Goal: Navigation & Orientation: Find specific page/section

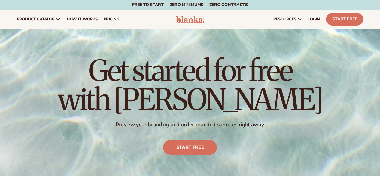
click at [314, 18] on span "LOGIN" at bounding box center [314, 19] width 12 height 5
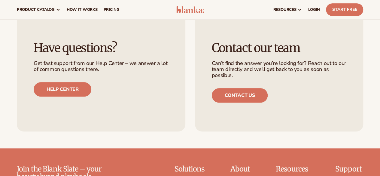
scroll to position [210, 0]
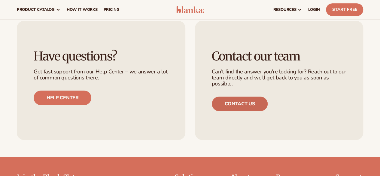
click at [225, 100] on link "Contact us" at bounding box center [240, 103] width 56 height 14
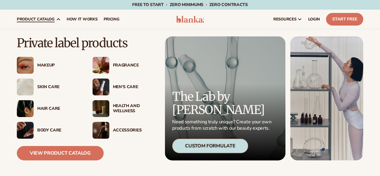
click at [110, 106] on div "Health And Wellness" at bounding box center [132, 108] width 47 height 10
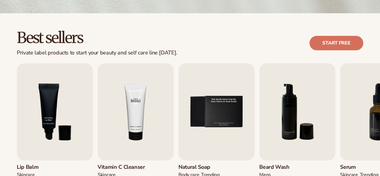
scroll to position [180, 0]
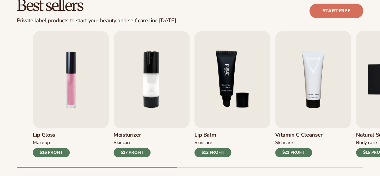
click at [284, 78] on div "Lip Gloss MAKEUP $16 PROFIT Moisturizer SKINCARE $17 PROFIT SKINCARE" at bounding box center [206, 94] width 346 height 126
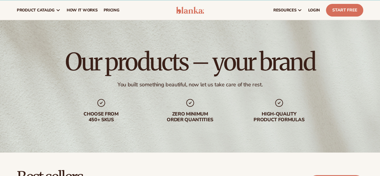
scroll to position [0, 0]
